Goal: Check status: Check status

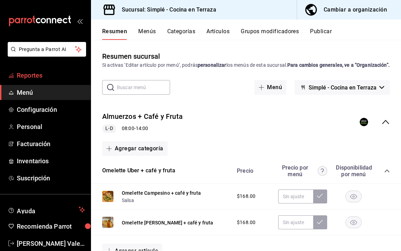
click at [37, 78] on span "Reportes" at bounding box center [51, 75] width 68 height 9
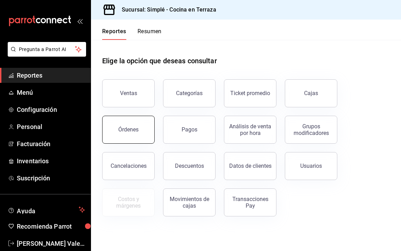
click at [117, 132] on button "Órdenes" at bounding box center [128, 130] width 52 height 28
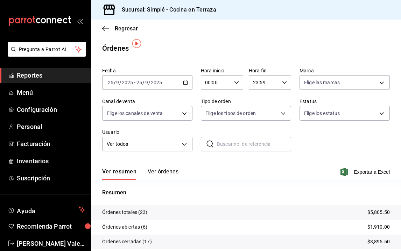
scroll to position [11, 0]
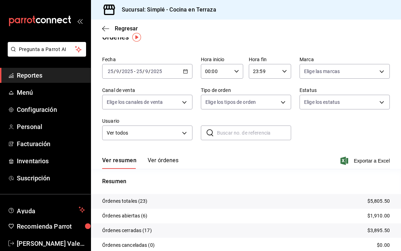
drag, startPoint x: 191, startPoint y: 160, endPoint x: 186, endPoint y: 180, distance: 20.9
click at [186, 180] on div "Fecha [DATE] [DATE] - [DATE] [DATE] Hora inicio 00:00 Hora inicio Hora fin 23:5…" at bounding box center [246, 167] width 310 height 229
drag, startPoint x: 187, startPoint y: 192, endPoint x: 190, endPoint y: 200, distance: 8.6
click at [187, 193] on div "Resumen Órdenes totales (23) $5,805.50 Órdenes abiertas (6) $1,910.00 Órdenes c…" at bounding box center [246, 226] width 310 height 98
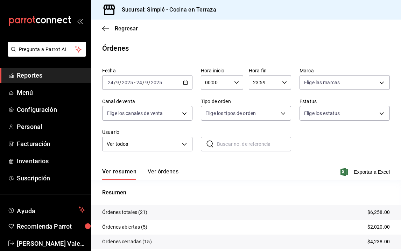
scroll to position [54, 0]
